Goal: Check status: Check status

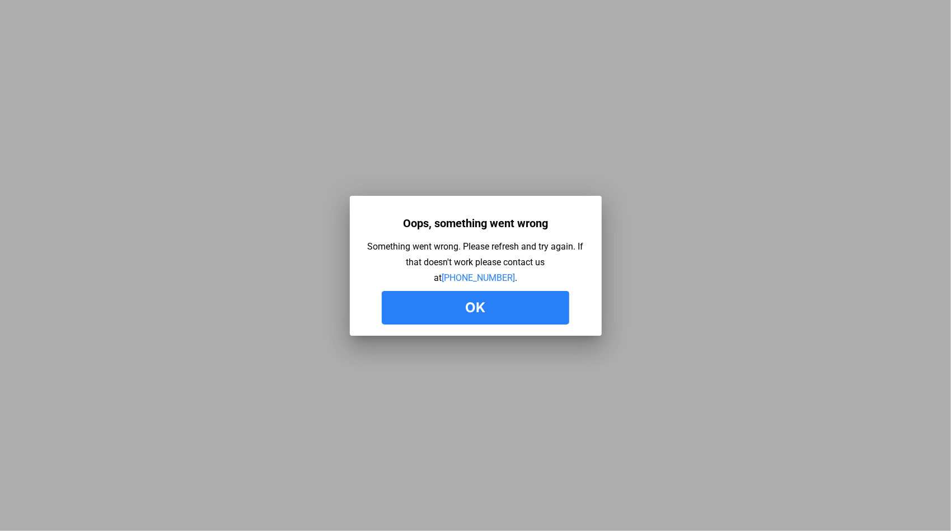
click at [466, 315] on button "Ok" at bounding box center [476, 308] width 188 height 34
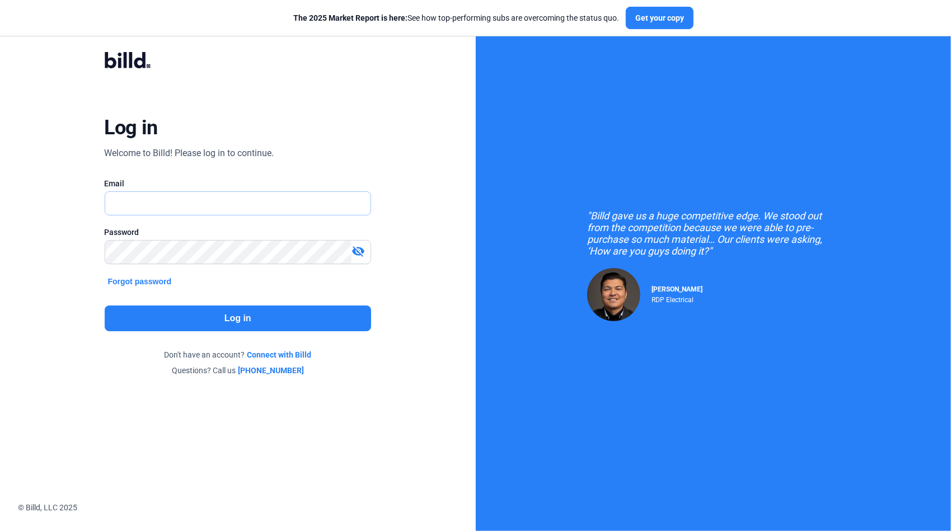
click at [123, 205] on input "text" at bounding box center [232, 203] width 254 height 23
type input "gus.lima@qualityfirstelectric.com"
click at [208, 317] on button "Log in" at bounding box center [238, 319] width 267 height 26
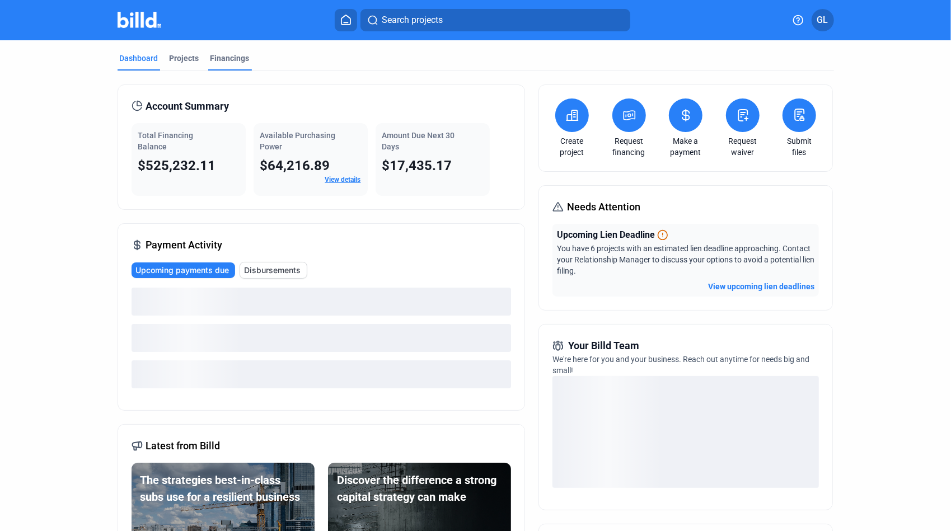
click at [216, 58] on div "Financings" at bounding box center [229, 58] width 39 height 11
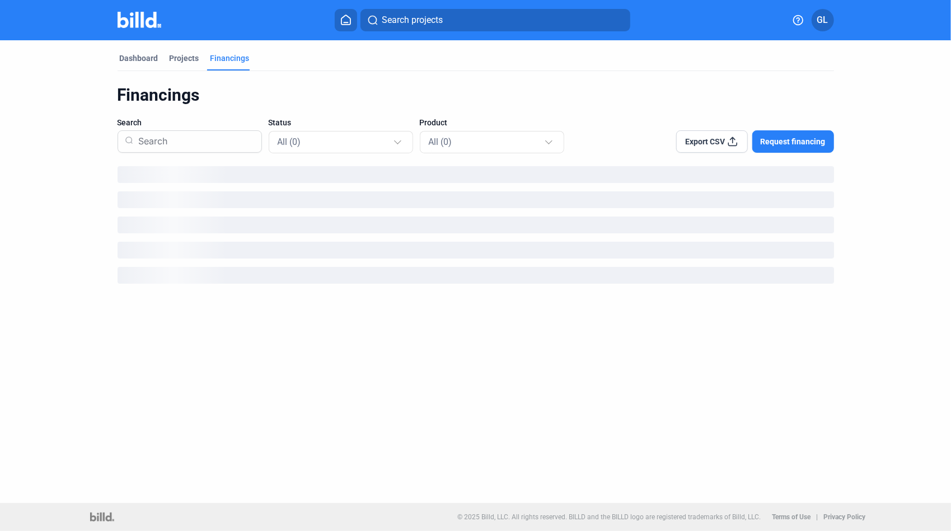
click at [404, 21] on span "Search projects" at bounding box center [412, 19] width 61 height 13
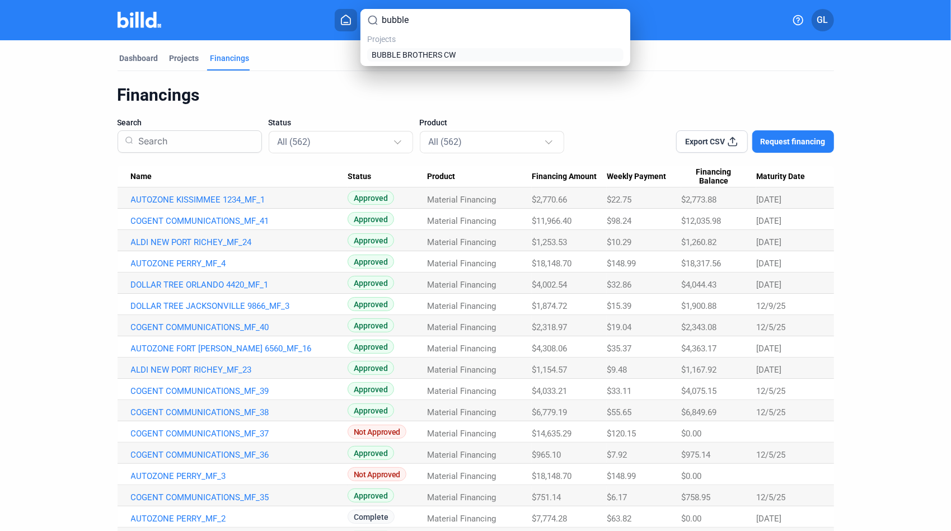
type input "bubble"
click at [434, 51] on span "BUBBLE BROTHERS CW" at bounding box center [414, 54] width 84 height 11
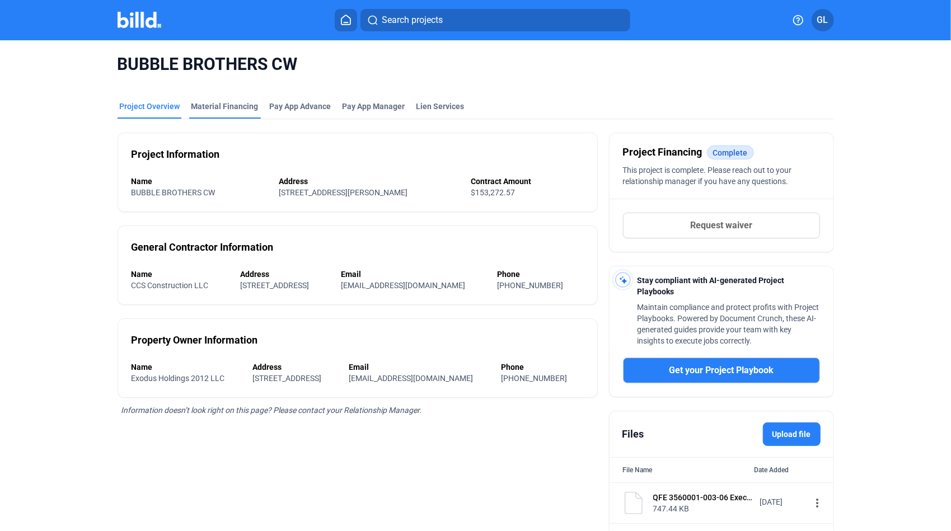
click at [233, 106] on div "Material Financing" at bounding box center [224, 106] width 67 height 11
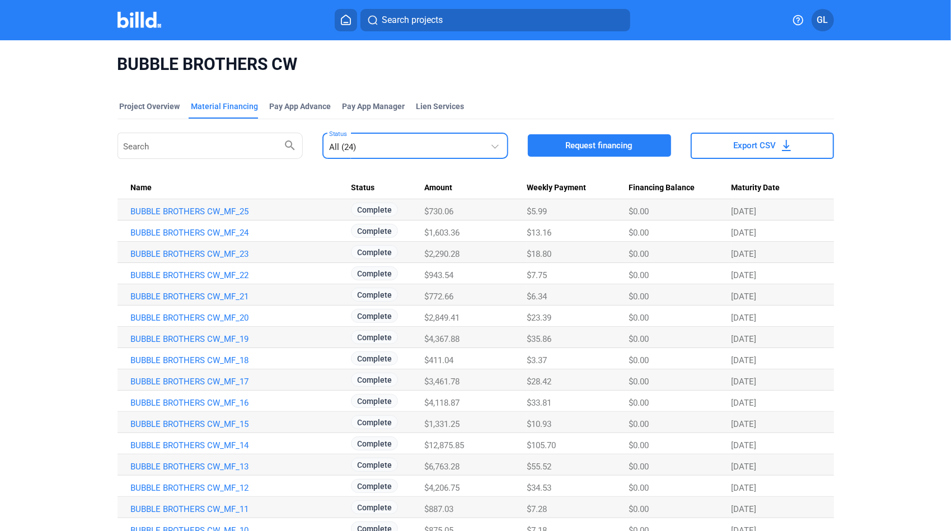
click at [419, 143] on div "All (24)" at bounding box center [409, 145] width 161 height 16
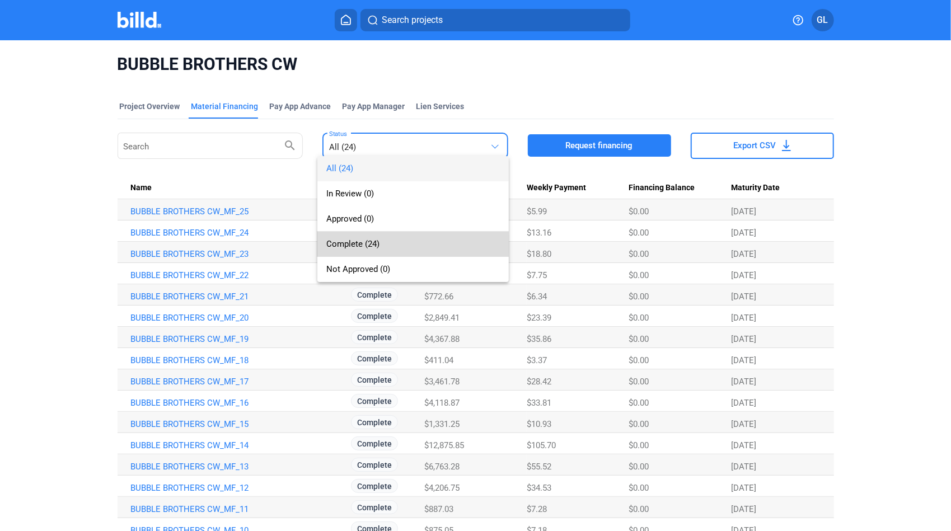
click at [350, 244] on span "Complete (24)" at bounding box center [352, 244] width 53 height 10
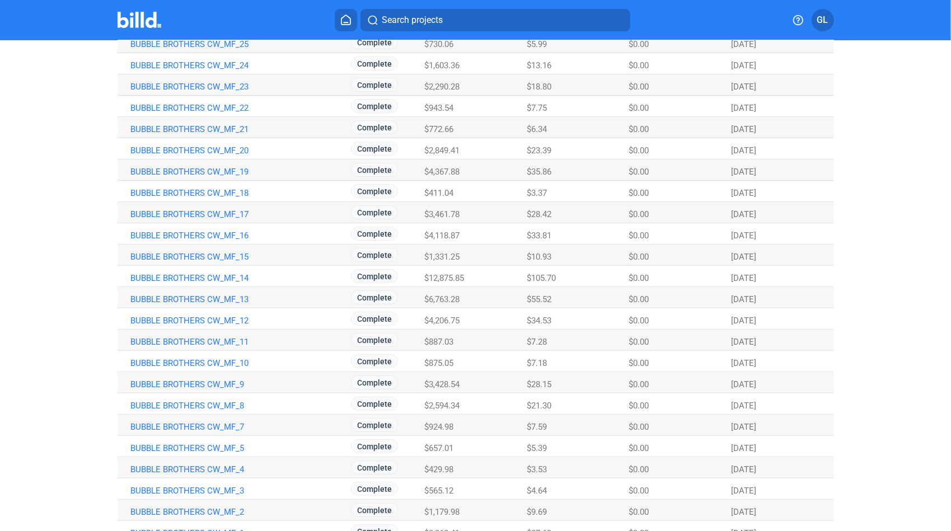
scroll to position [168, 0]
drag, startPoint x: 31, startPoint y: 135, endPoint x: 44, endPoint y: 121, distance: 19.4
click at [33, 134] on div "BUBBLE BROTHERS CW Project Overview Material Financing Pay App Advance Pay App …" at bounding box center [475, 213] width 951 height 683
